Goal: Task Accomplishment & Management: Manage account settings

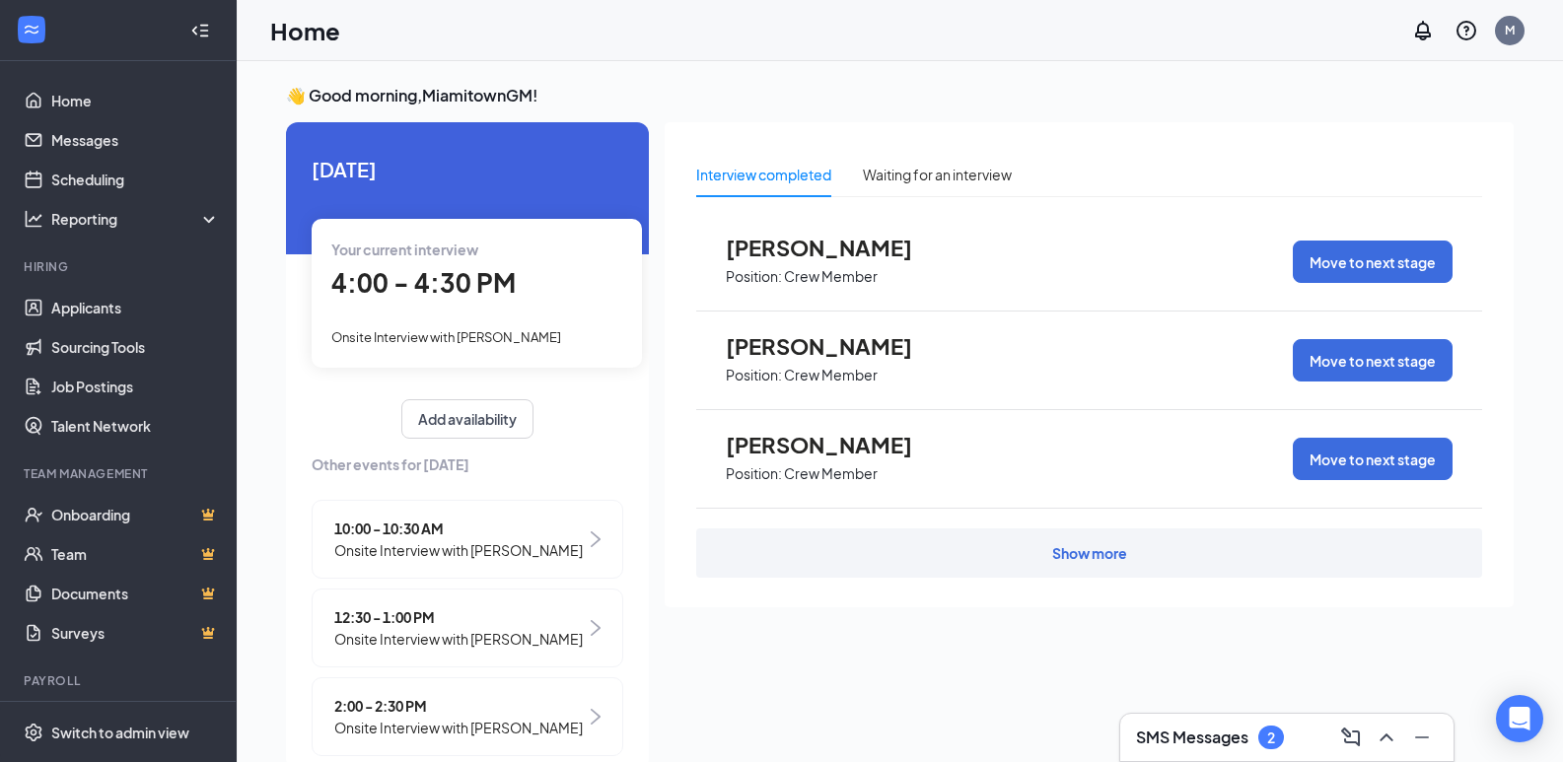
click at [384, 334] on span "Onsite Interview with [PERSON_NAME]" at bounding box center [446, 337] width 230 height 16
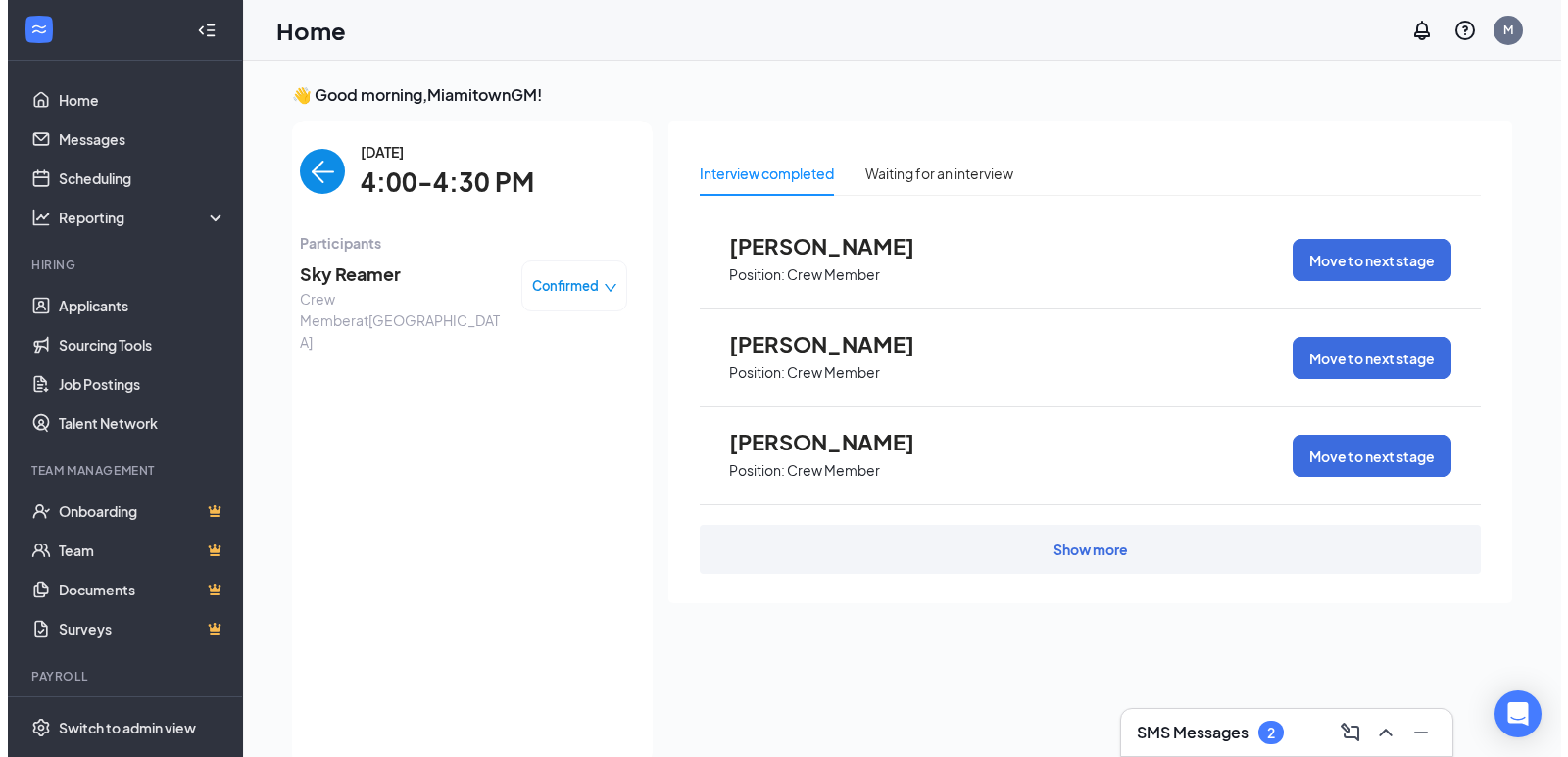
scroll to position [8, 0]
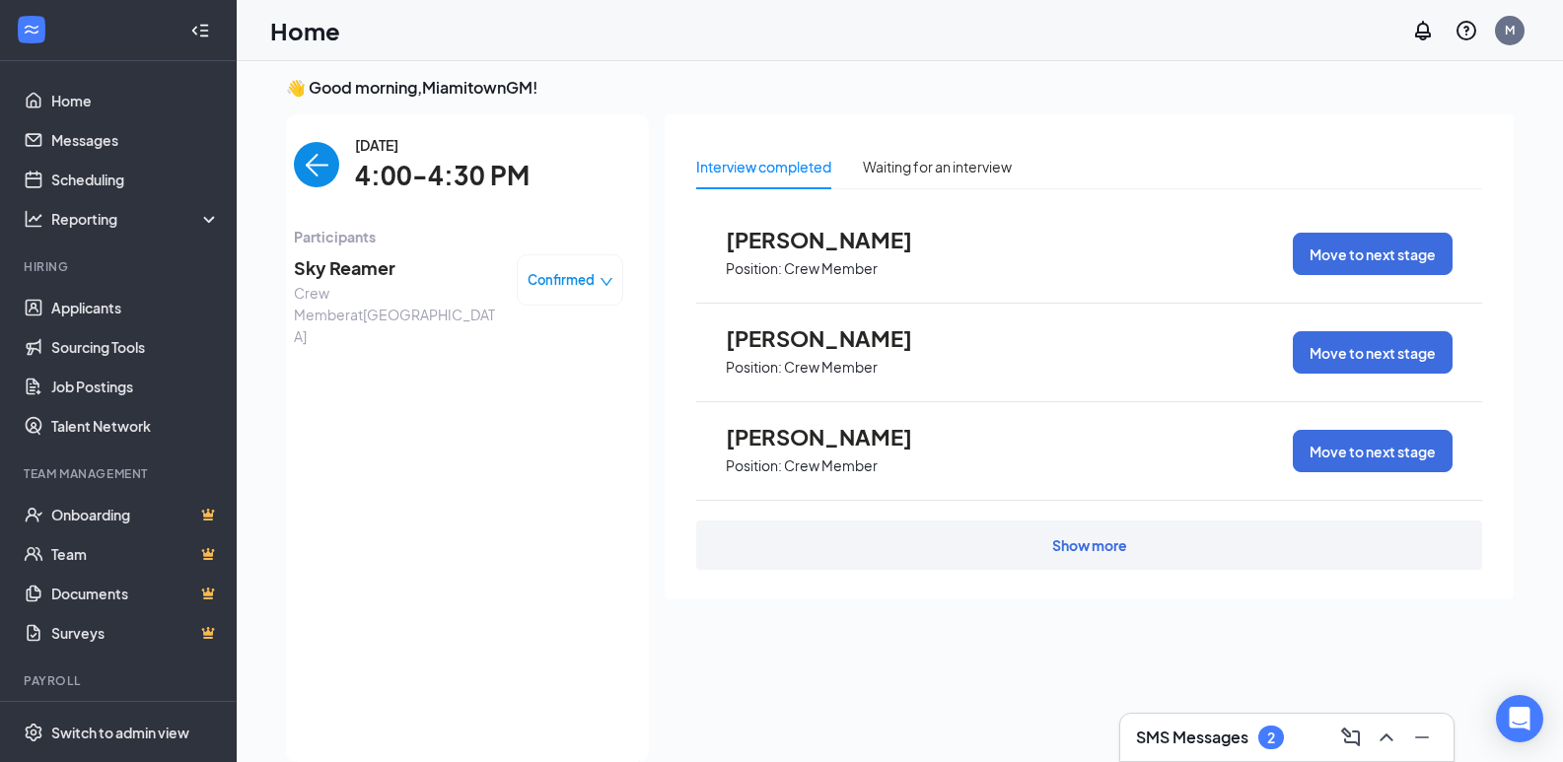
click at [347, 272] on span "Sky Reamer" at bounding box center [397, 268] width 207 height 28
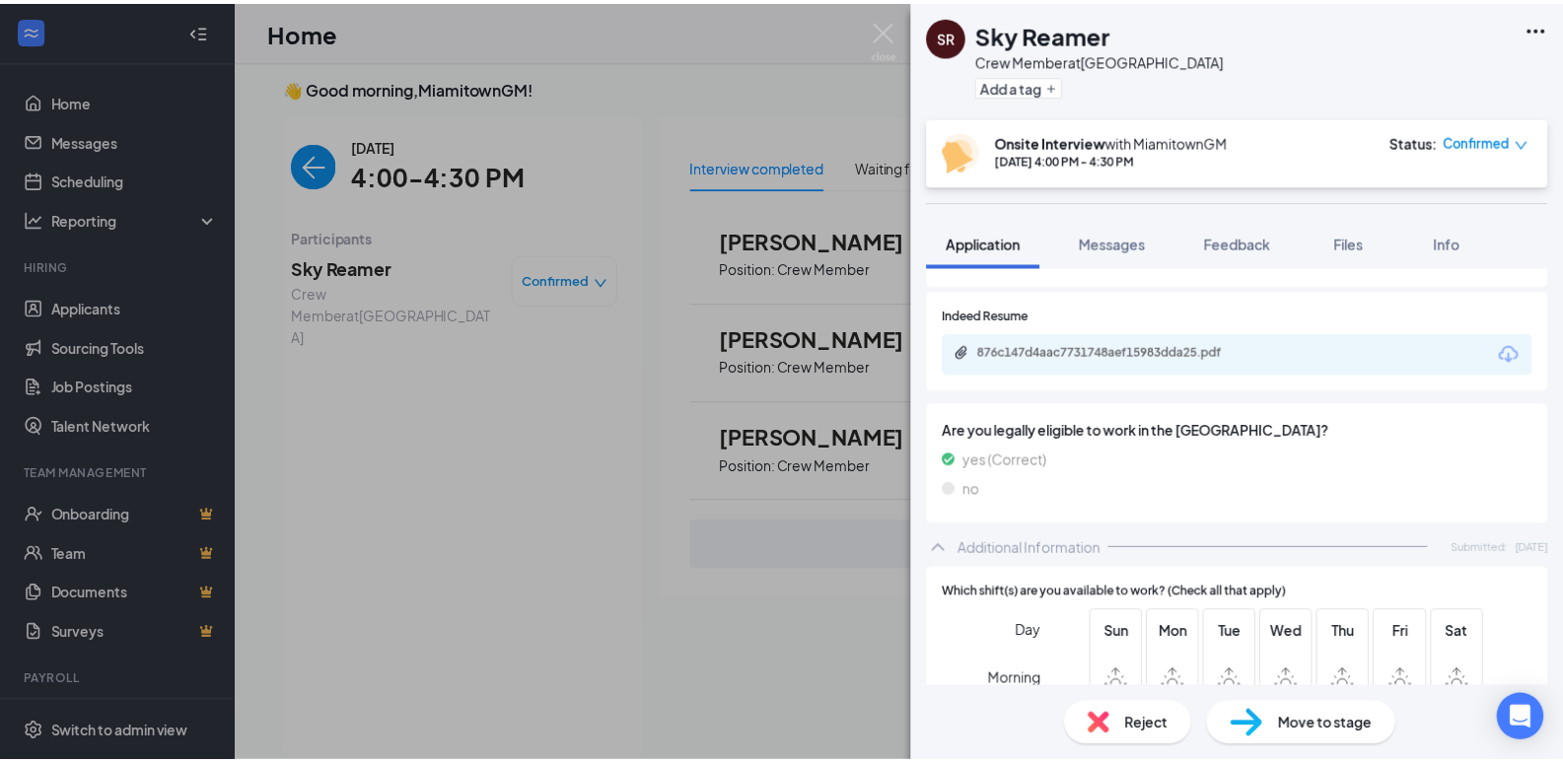
scroll to position [493, 0]
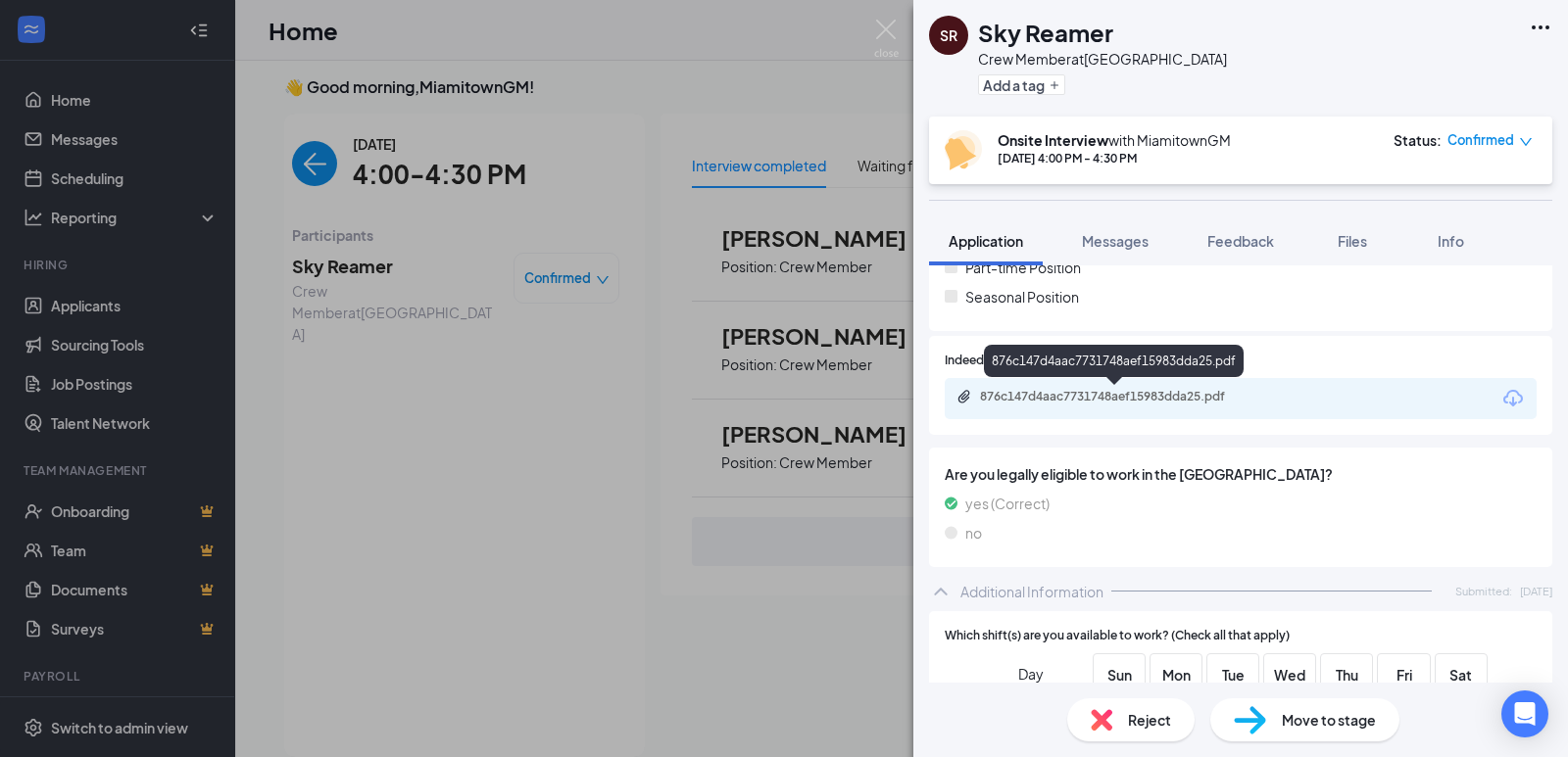
click at [1114, 400] on div "876c147d4aac7731748aef15983dda25.pdf" at bounding box center [1117, 396] width 274 height 16
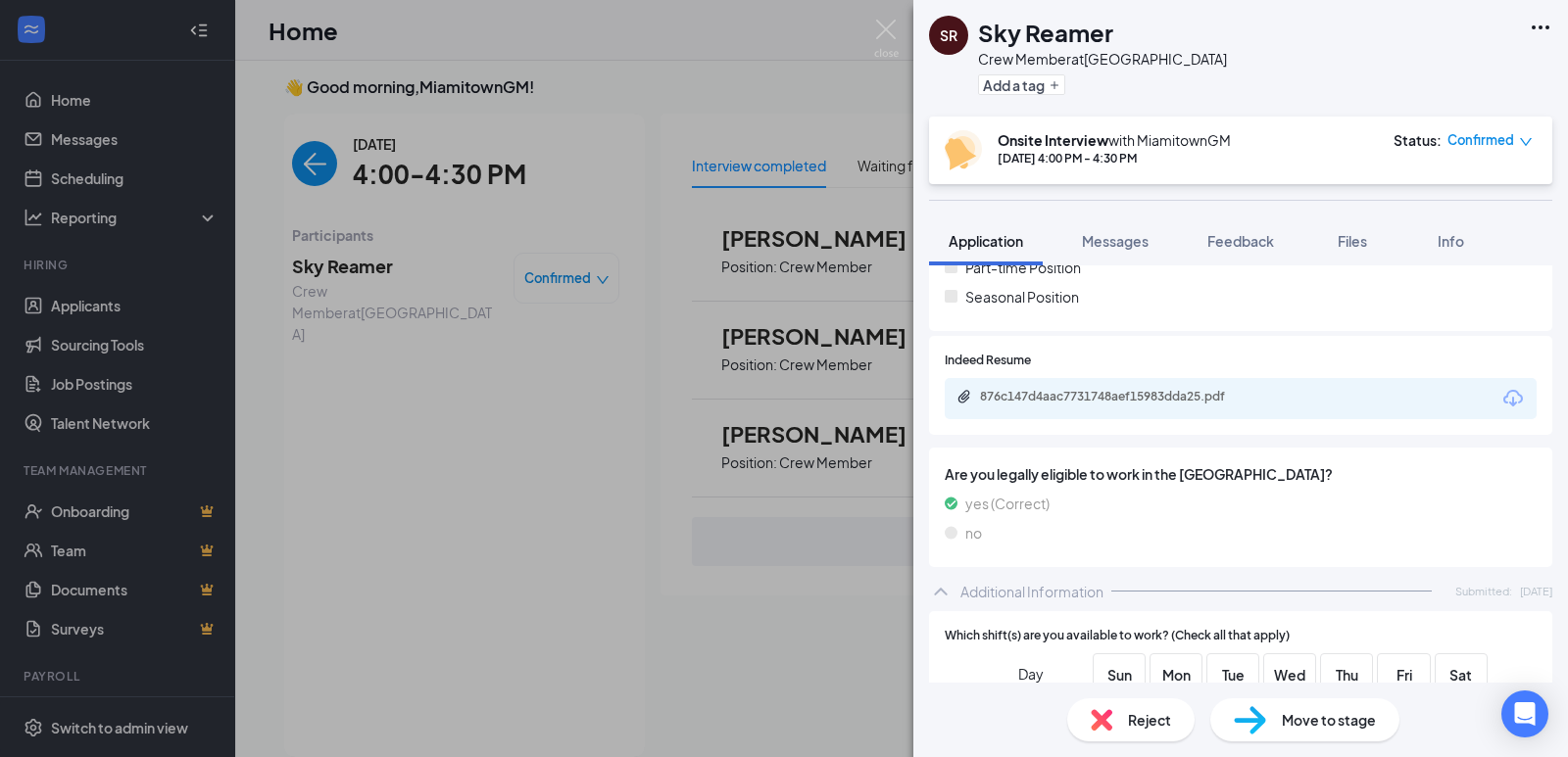
click at [708, 86] on div "SR Sky Reamer Crew Member at [GEOGRAPHIC_DATA] Add a tag Onsite Interview with …" at bounding box center [784, 378] width 1568 height 757
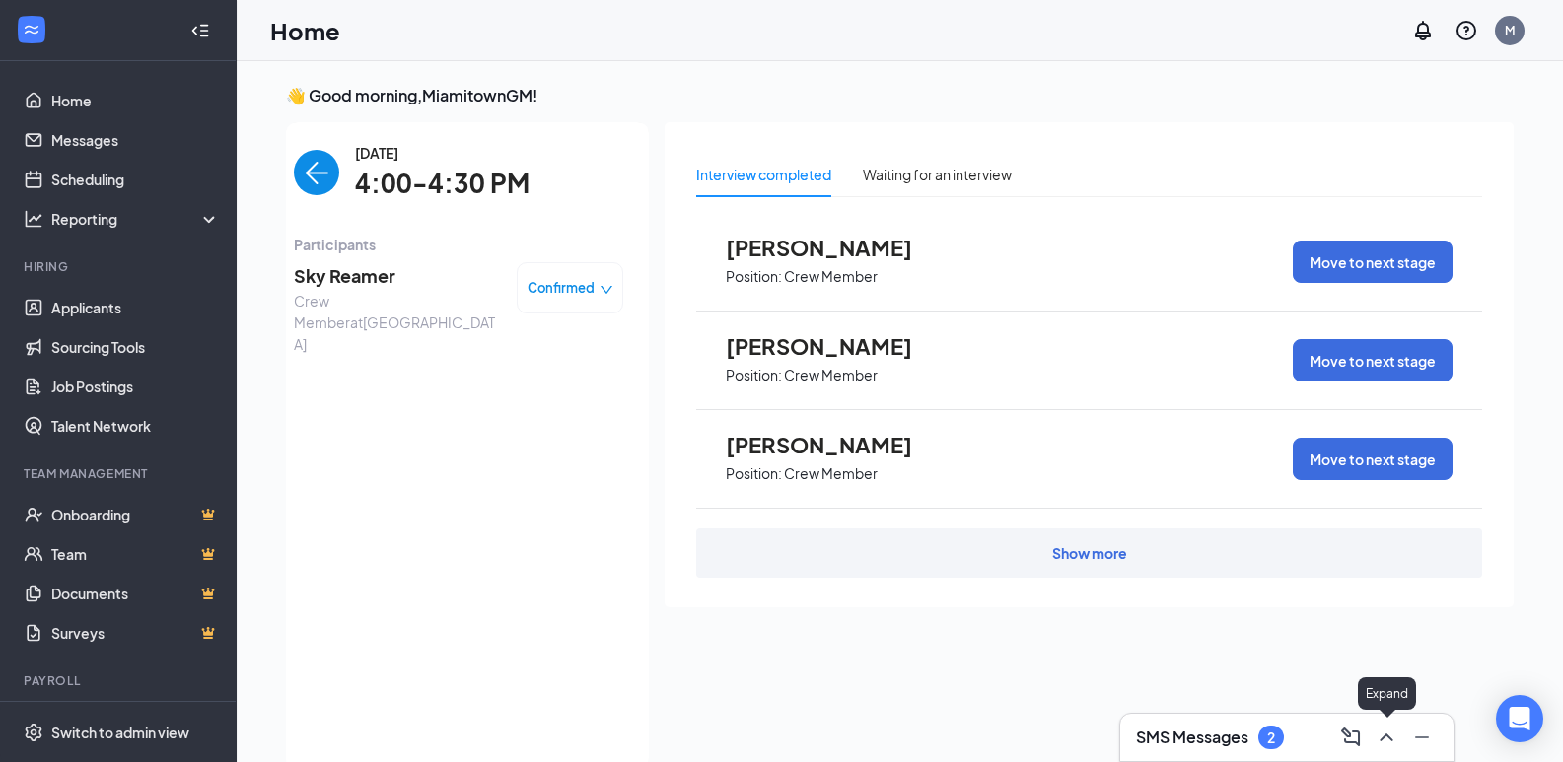
click at [1383, 728] on icon "ChevronUp" at bounding box center [1387, 738] width 24 height 24
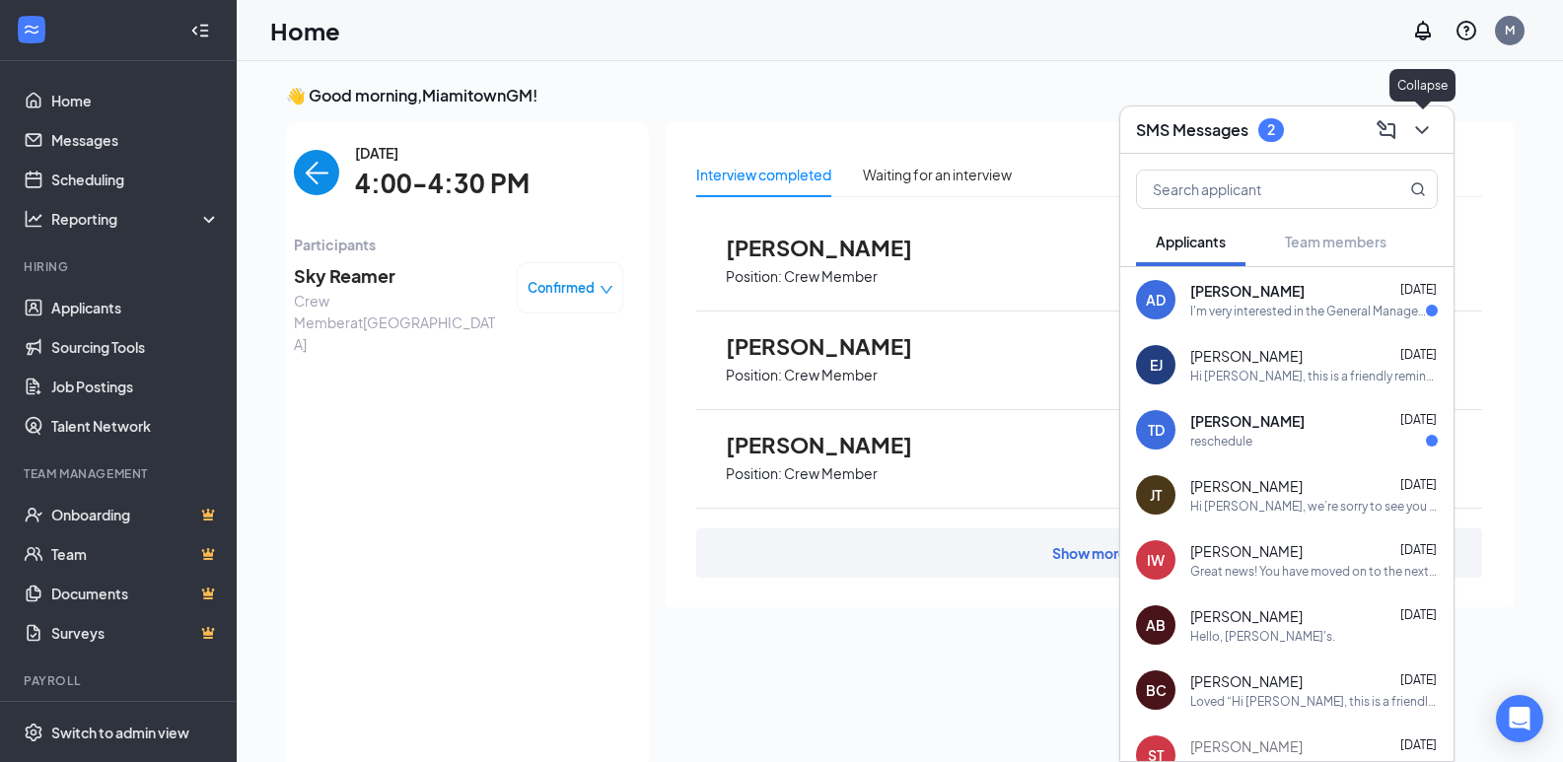
click at [1417, 124] on icon "ChevronDown" at bounding box center [1422, 130] width 24 height 24
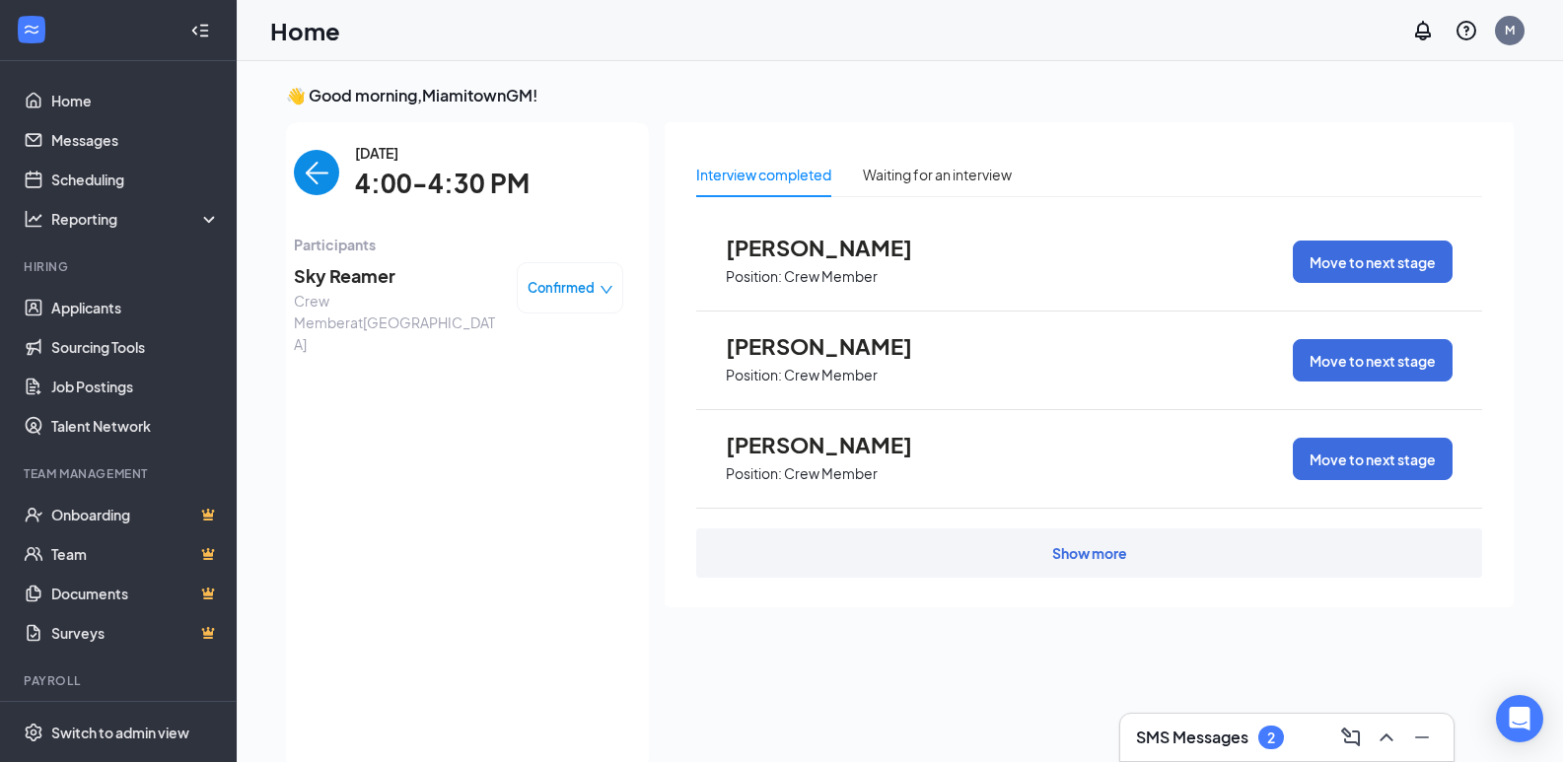
click at [1264, 728] on div "2" at bounding box center [1271, 738] width 26 height 24
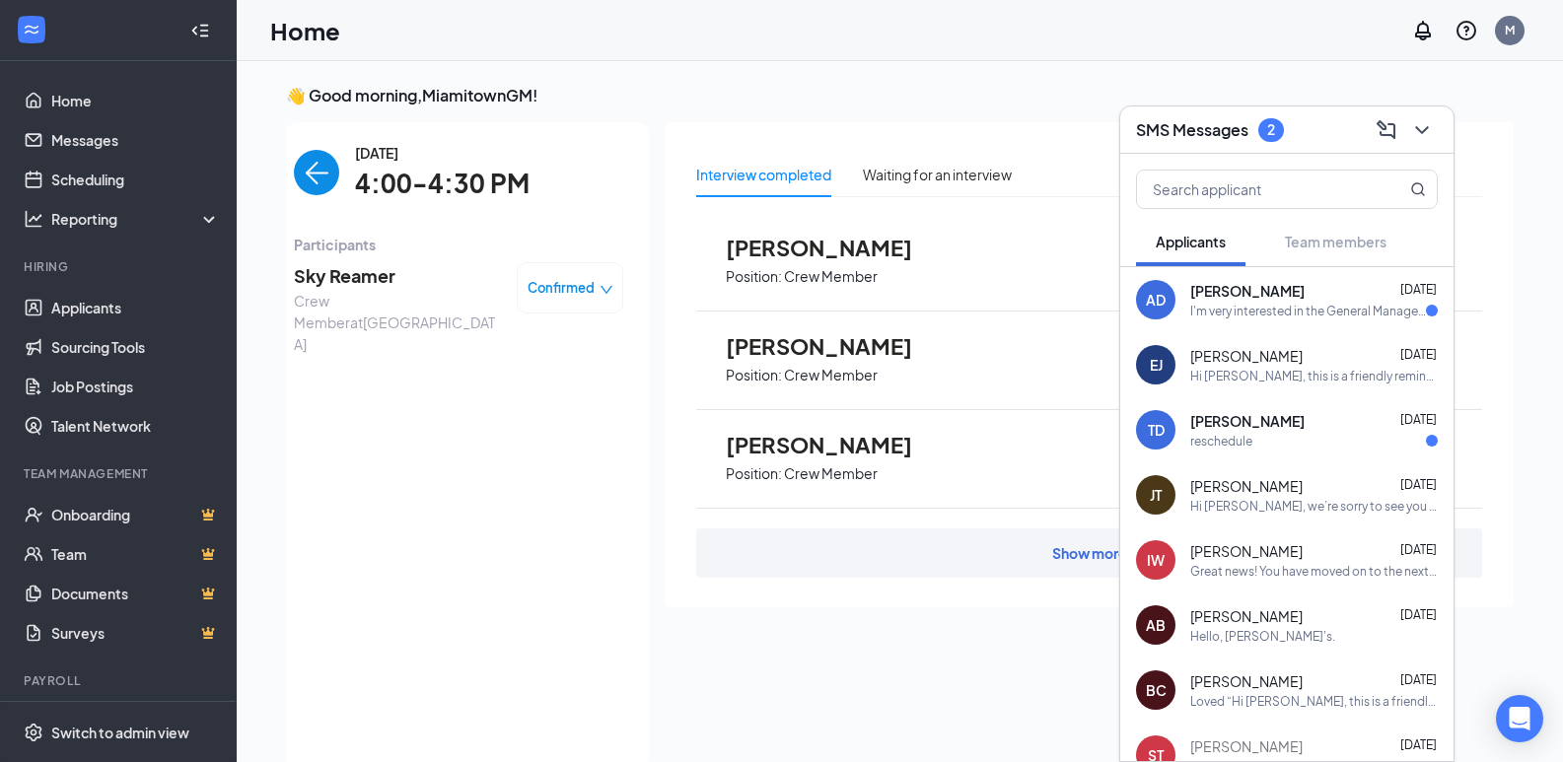
click at [1229, 310] on div "I'm very interested in the General Manager Position at the [GEOGRAPHIC_DATA] [P…" at bounding box center [1308, 311] width 236 height 17
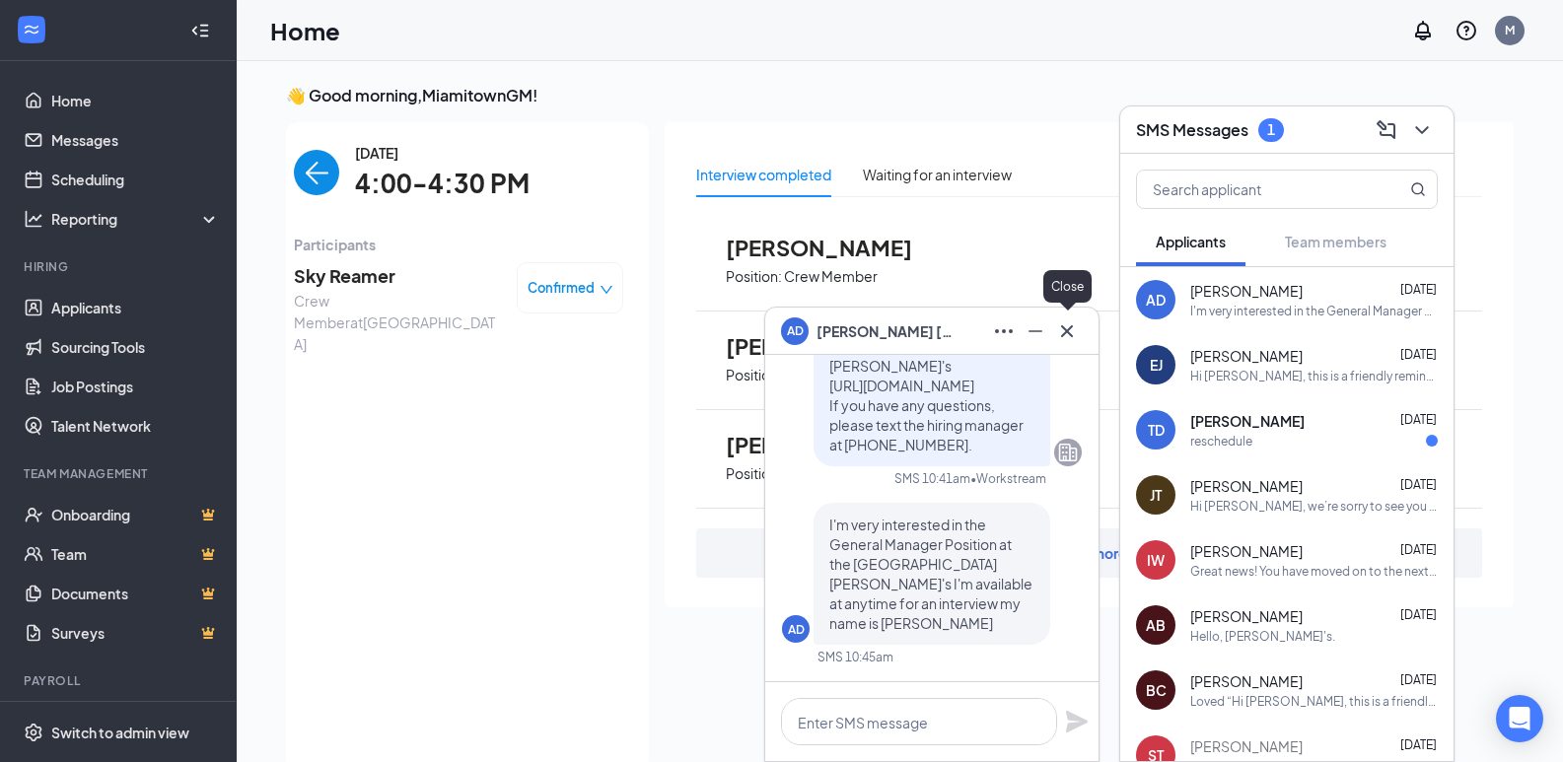
click at [1068, 330] on icon "Cross" at bounding box center [1067, 330] width 12 height 12
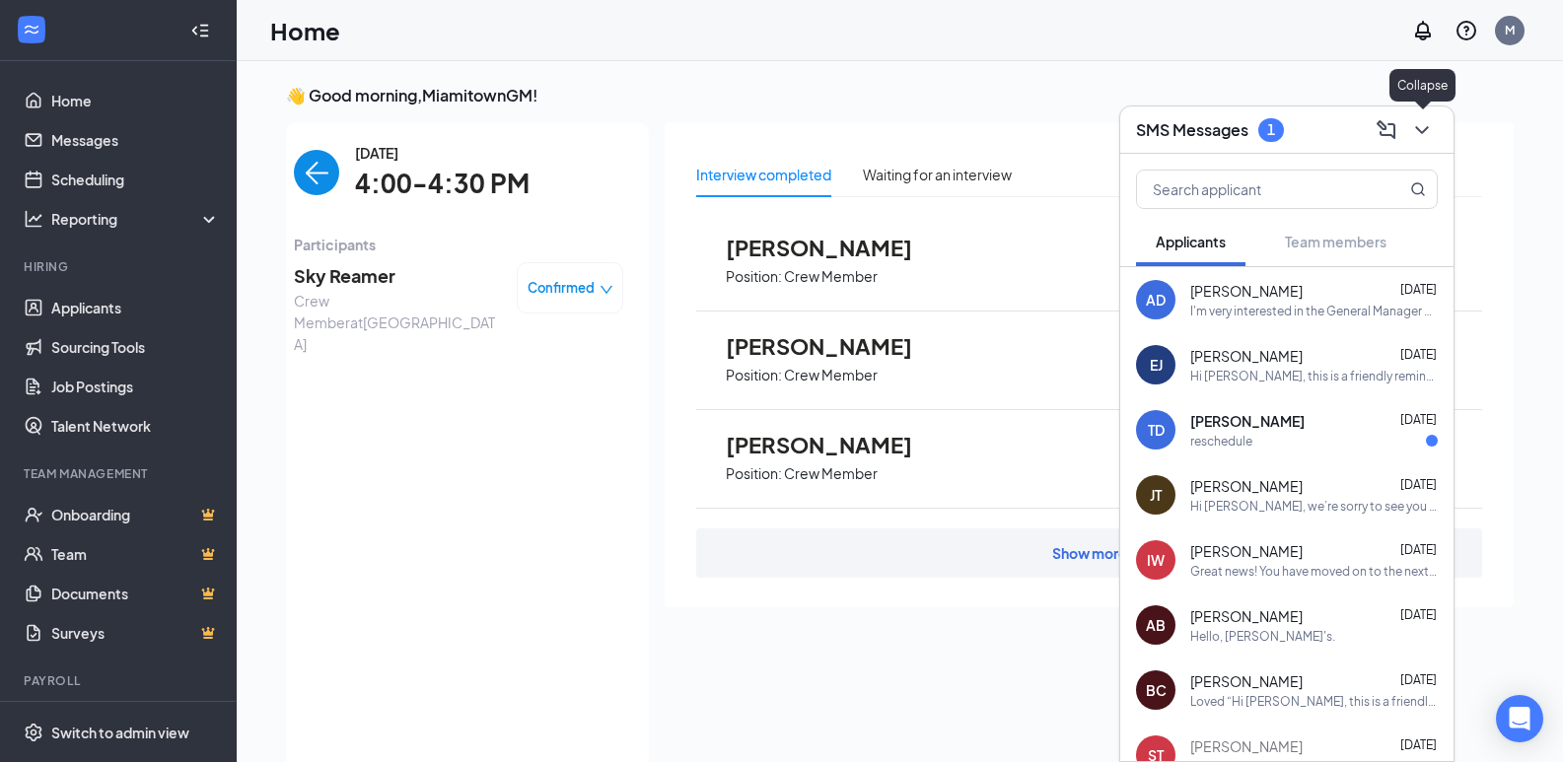
click at [1426, 129] on icon "ChevronDown" at bounding box center [1421, 130] width 13 height 8
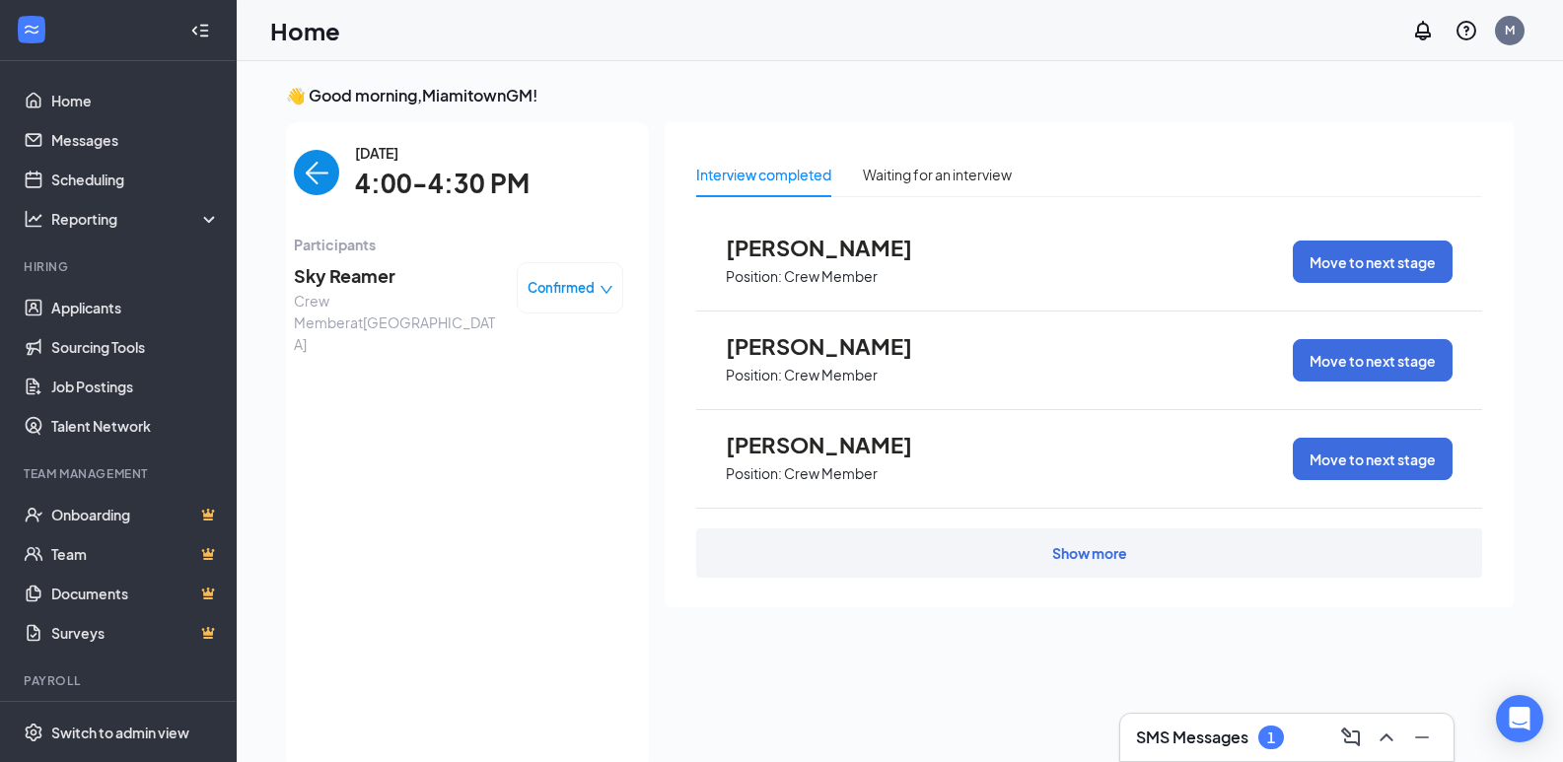
click at [1371, 722] on button at bounding box center [1387, 738] width 32 height 32
